Goal: Transaction & Acquisition: Purchase product/service

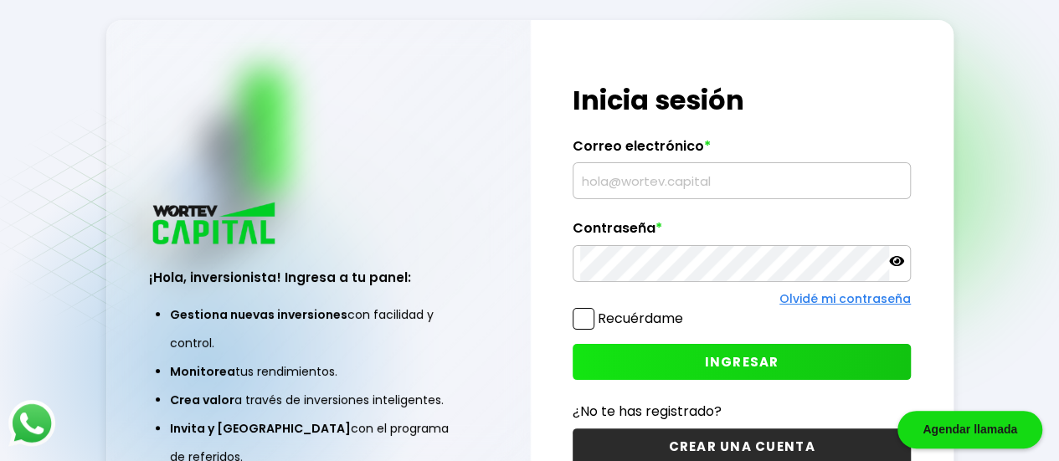
type input "[EMAIL_ADDRESS][DOMAIN_NAME]"
click at [583, 322] on span at bounding box center [584, 319] width 22 height 22
click at [687, 311] on input "Recuérdame" at bounding box center [687, 311] width 0 height 0
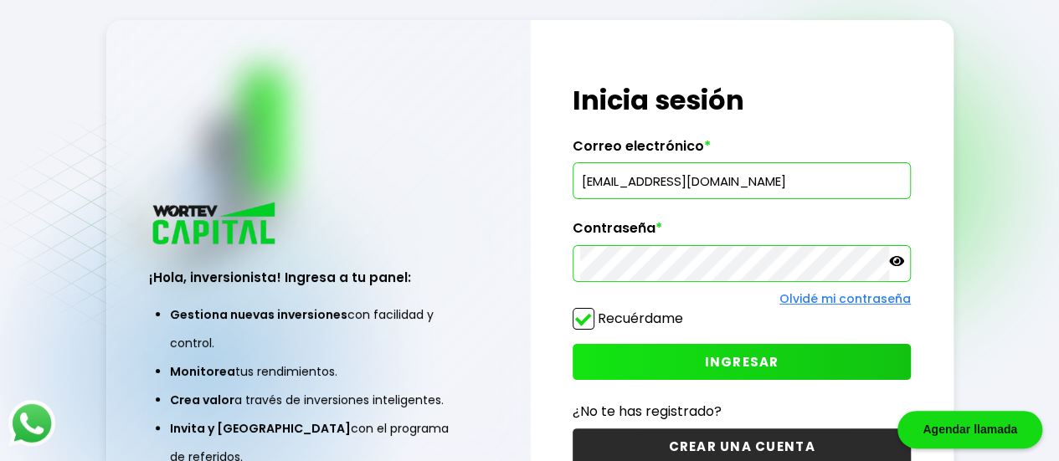
click at [747, 363] on span "INGRESAR" at bounding box center [742, 362] width 75 height 18
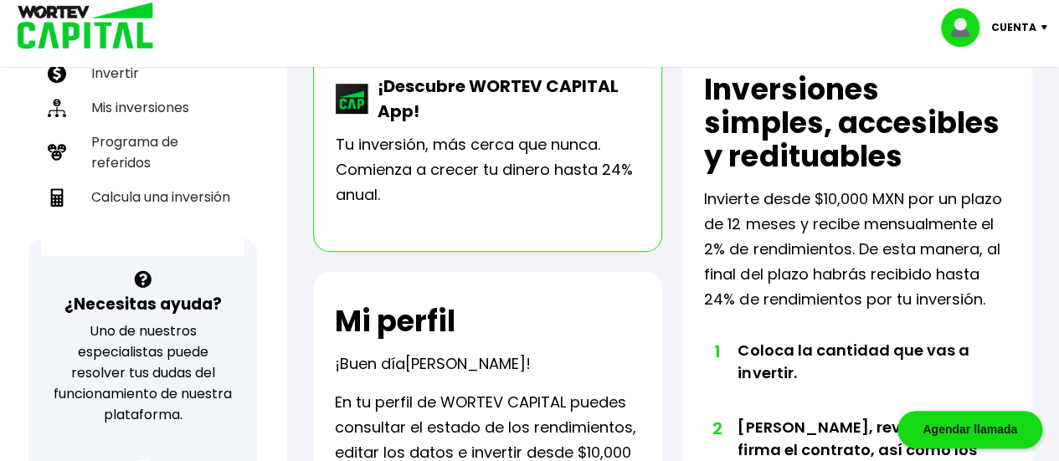
scroll to position [335, 0]
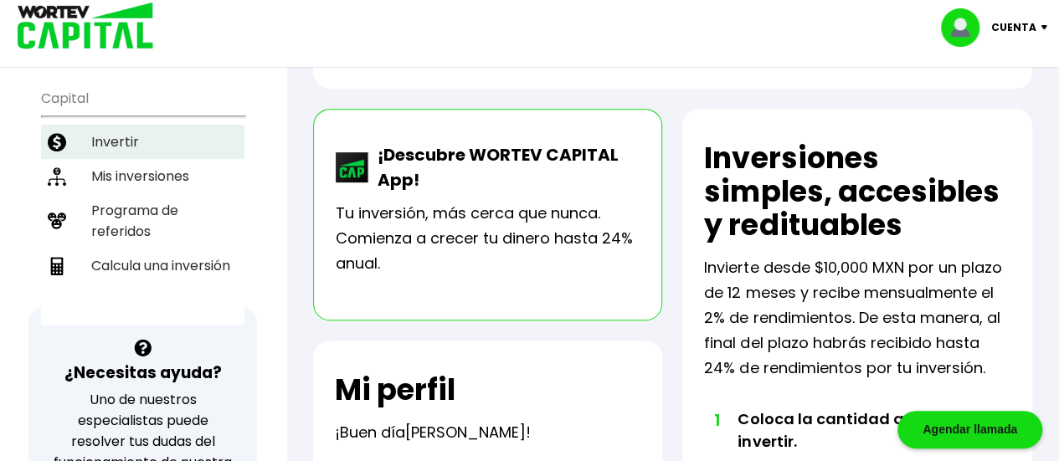
click at [111, 125] on li "Invertir" at bounding box center [143, 142] width 204 height 34
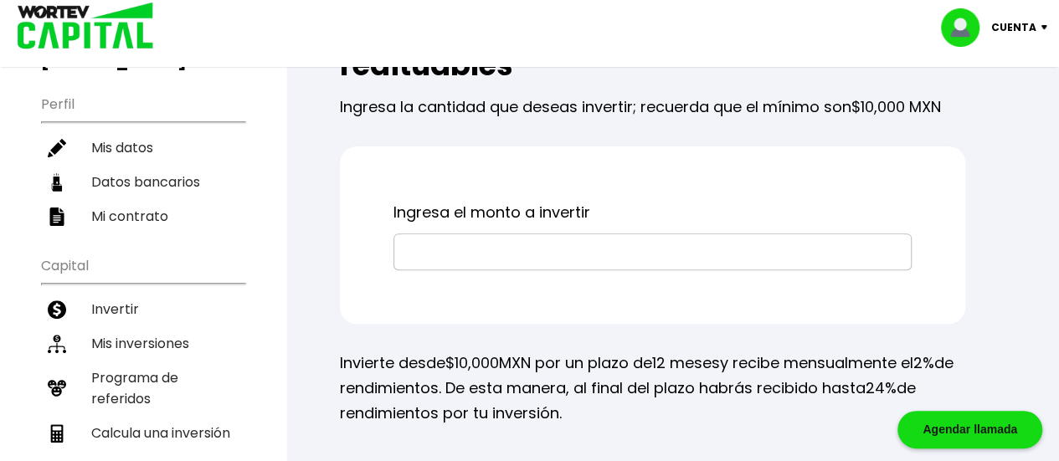
scroll to position [251, 0]
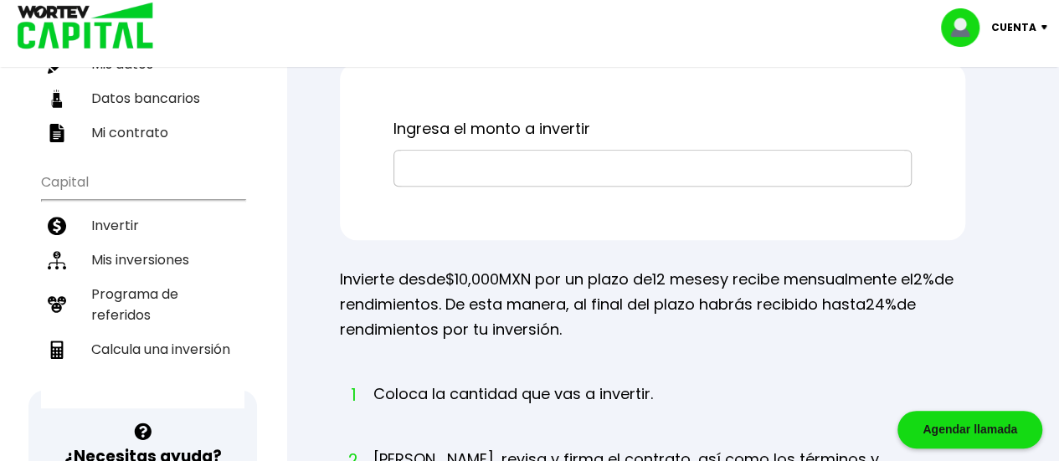
click at [473, 170] on input "text" at bounding box center [652, 168] width 503 height 35
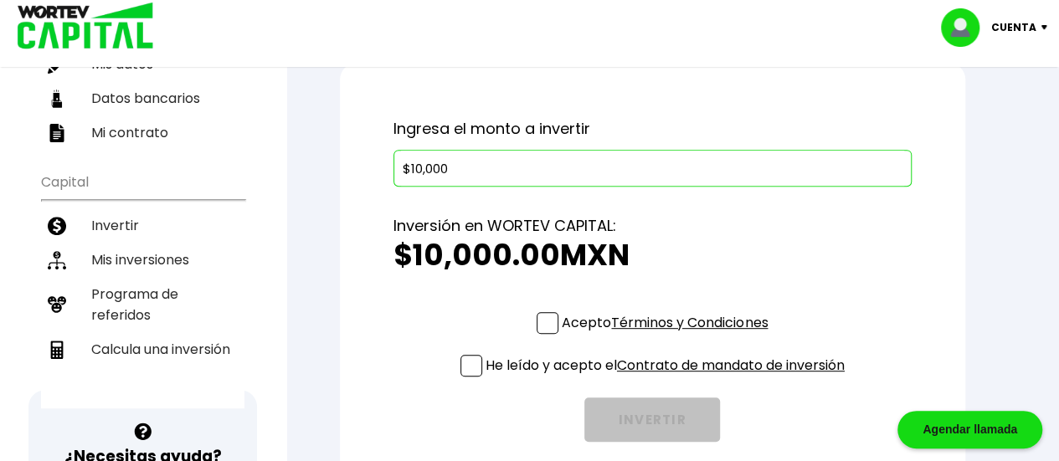
type input "$10,000"
click at [544, 317] on span at bounding box center [548, 323] width 22 height 22
click at [668, 336] on input "Acepto Términos y Condiciones" at bounding box center [668, 336] width 0 height 0
click at [462, 361] on span at bounding box center [472, 366] width 22 height 22
click at [668, 379] on input "He leído y acepto el Contrato de mandato de inversión" at bounding box center [668, 379] width 0 height 0
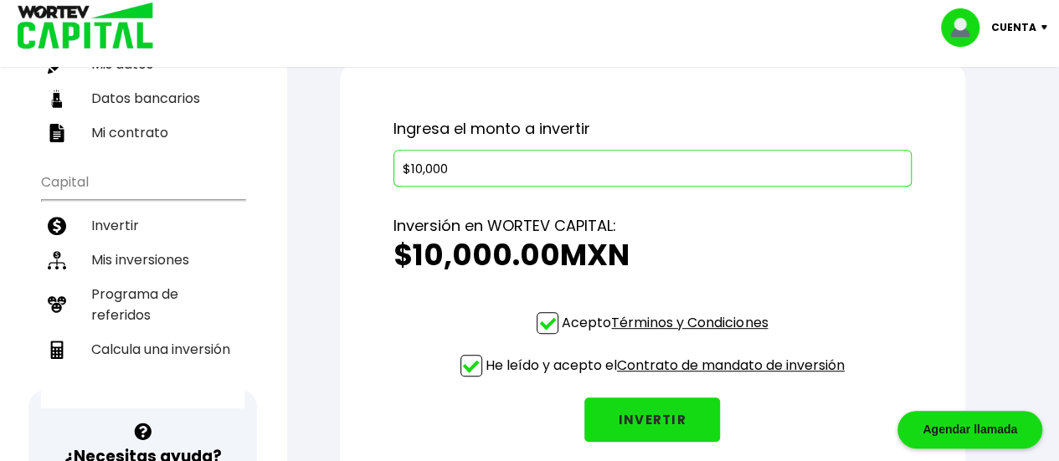
click at [647, 415] on button "INVERTIR" at bounding box center [653, 420] width 136 height 44
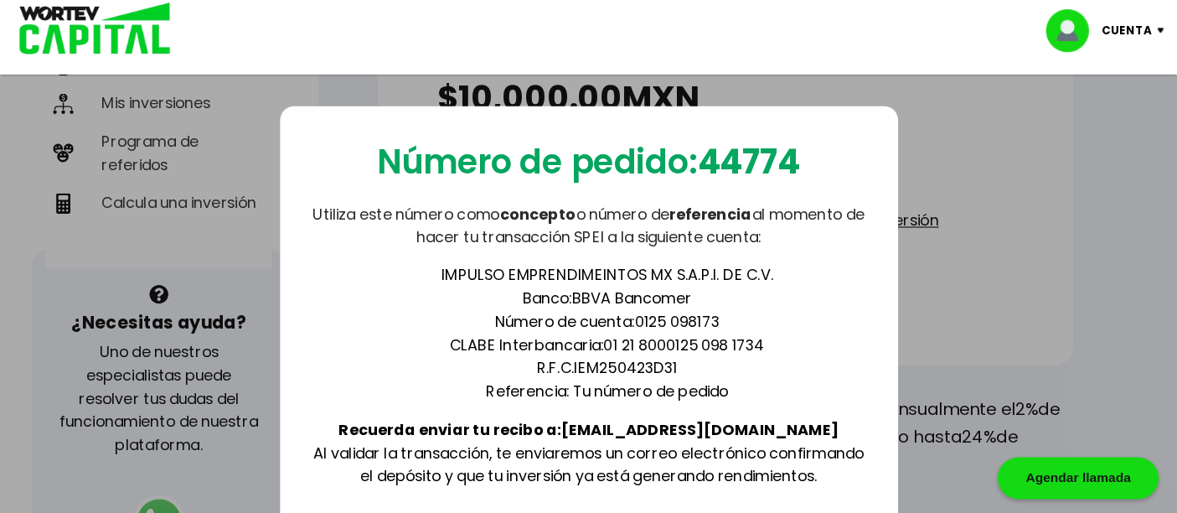
scroll to position [419, 0]
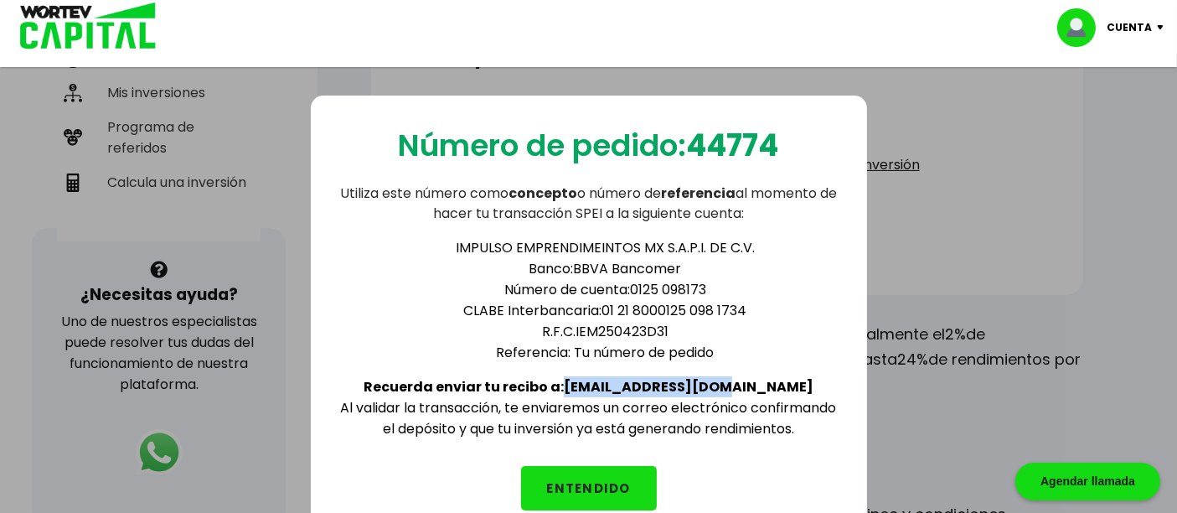
drag, startPoint x: 616, startPoint y: 381, endPoint x: 760, endPoint y: 382, distance: 144.0
click at [760, 382] on div "IMPULSO EMPRENDIMEINTOS MX S.A.P.I. DE C.V. Banco: BBVA Bancomer Número de cuen…" at bounding box center [589, 331] width 502 height 215
copy b "[EMAIL_ADDRESS][DOMAIN_NAME]"
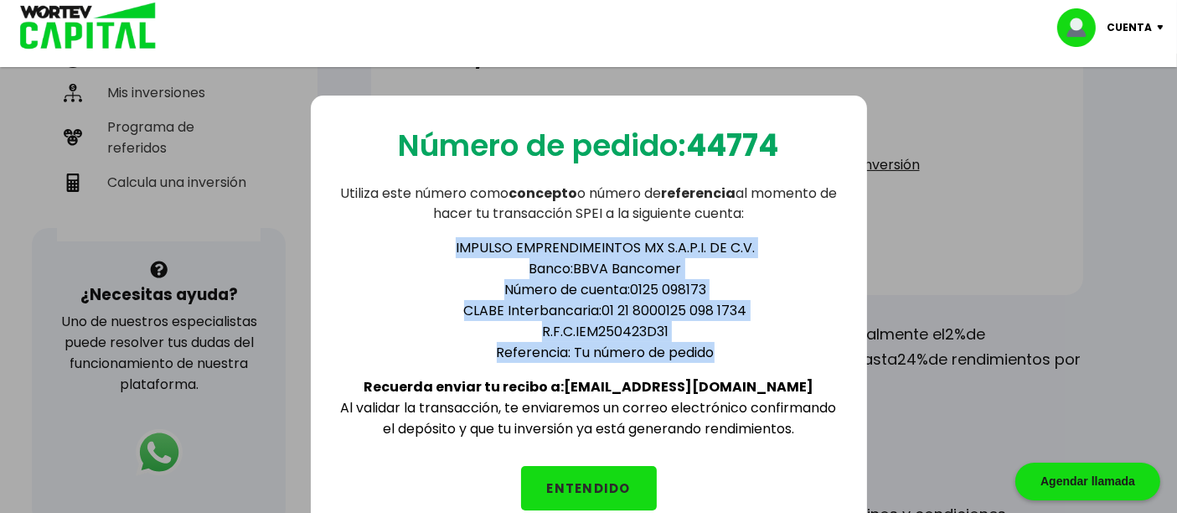
drag, startPoint x: 458, startPoint y: 243, endPoint x: 730, endPoint y: 350, distance: 292.5
click at [730, 350] on ul "IMPULSO EMPRENDIMEINTOS MX S.A.P.I. DE C.V. Banco: BBVA Bancomer Número de cuen…" at bounding box center [589, 300] width 502 height 126
click at [730, 350] on li "Referencia: Tu número de pedido" at bounding box center [605, 352] width 469 height 21
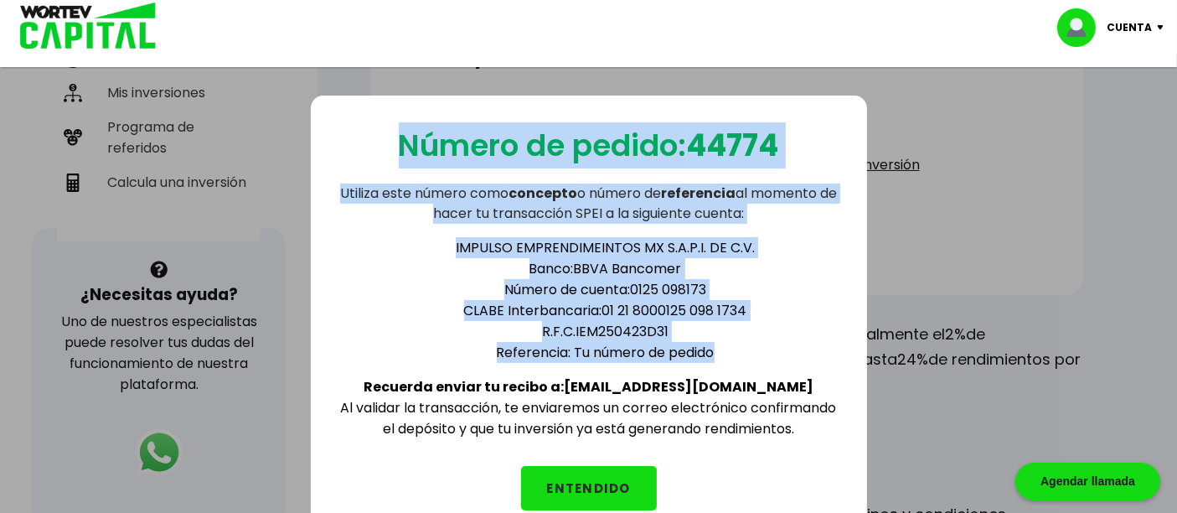
drag, startPoint x: 735, startPoint y: 348, endPoint x: 393, endPoint y: 154, distance: 393.8
click at [393, 154] on div "Número de pedido: 44774 Utiliza este número como concepto o número de referenci…" at bounding box center [589, 315] width 556 height 441
click at [796, 350] on li "Referencia: Tu número de pedido" at bounding box center [605, 352] width 469 height 21
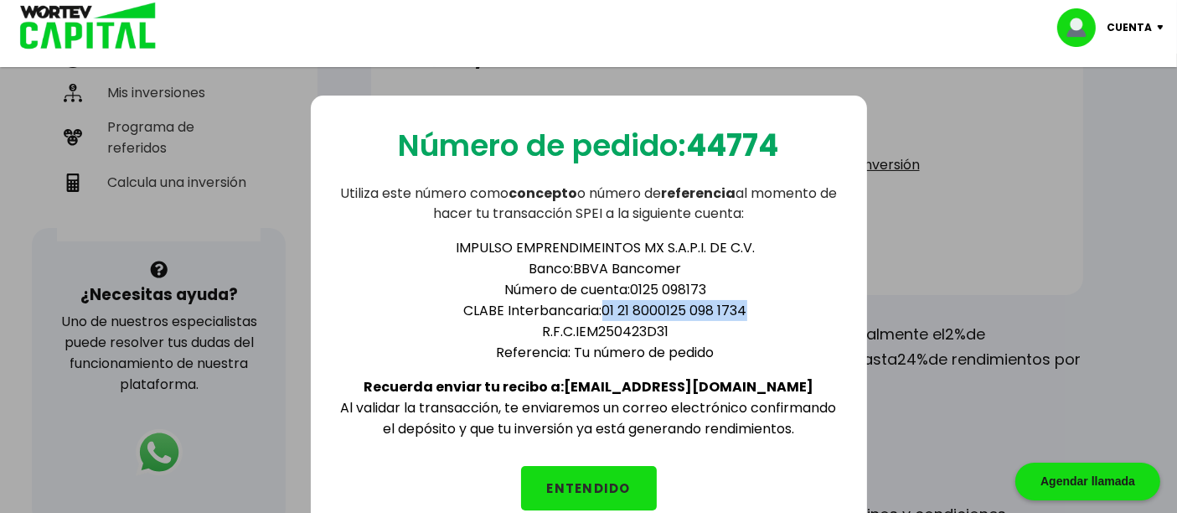
drag, startPoint x: 603, startPoint y: 308, endPoint x: 746, endPoint y: 311, distance: 143.2
click at [746, 311] on li "CLABE Interbancaria: 01 21 8000125 098 1734" at bounding box center [605, 310] width 469 height 21
copy li "01 21 8000125 098 1734"
click at [701, 344] on li "Referencia: Tu número de pedido" at bounding box center [605, 352] width 469 height 21
click at [733, 135] on b "44774" at bounding box center [733, 145] width 92 height 43
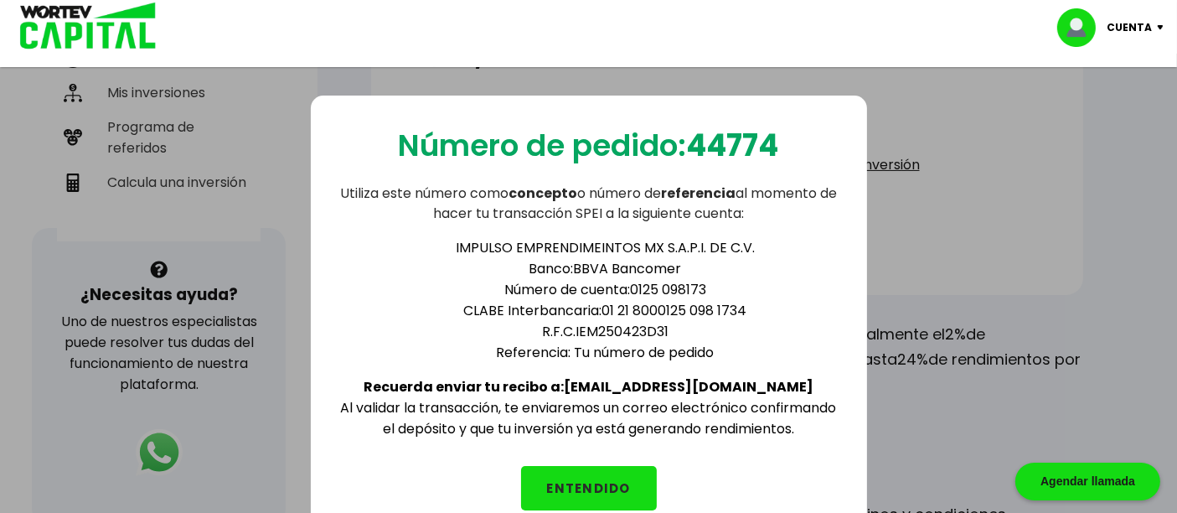
click at [733, 135] on b "44774" at bounding box center [733, 145] width 92 height 43
click at [729, 140] on b "44774" at bounding box center [733, 145] width 92 height 43
copy b "44774"
